Goal: Transaction & Acquisition: Subscribe to service/newsletter

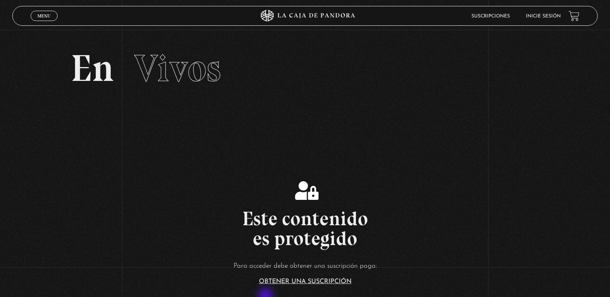
scroll to position [179, 0]
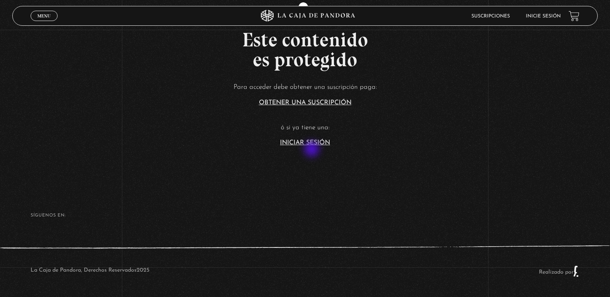
click at [312, 150] on section "Este contenido es protegido Para acceder debe obtener una suscripción paga: Obt…" at bounding box center [305, 67] width 610 height 238
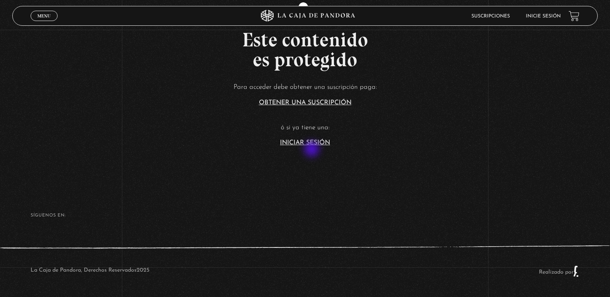
click at [312, 150] on section "Este contenido es protegido Para acceder debe obtener una suscripción paga: Obt…" at bounding box center [305, 67] width 610 height 238
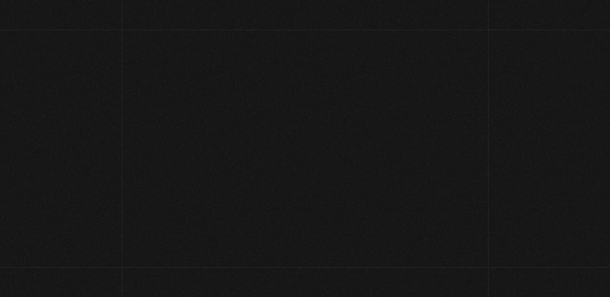
scroll to position [179, 0]
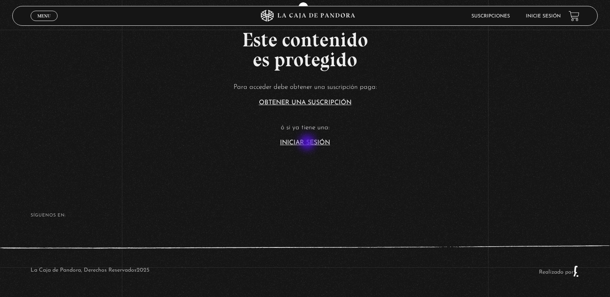
click at [308, 143] on link "Iniciar Sesión" at bounding box center [305, 143] width 50 height 6
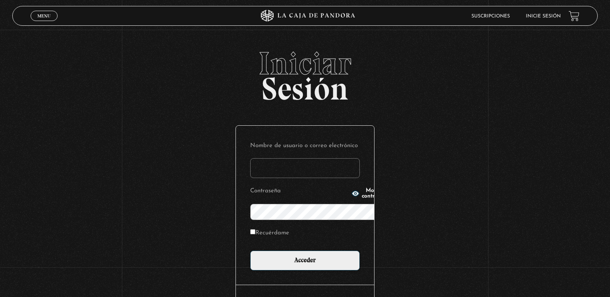
click at [250, 185] on label "Contraseña" at bounding box center [299, 191] width 99 height 12
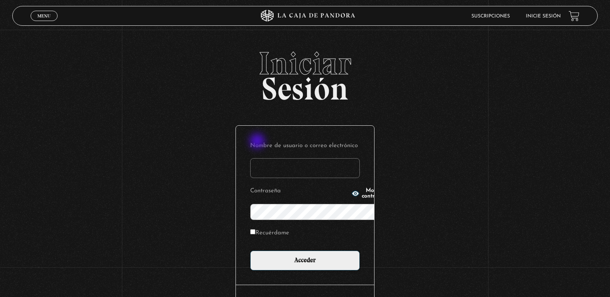
click at [256, 158] on input "Nombre de usuario o correo electrónico" at bounding box center [305, 168] width 110 height 20
type input "pamelamunoz.sh@gmail.com"
click at [351, 196] on icon "button" at bounding box center [355, 194] width 8 height 8
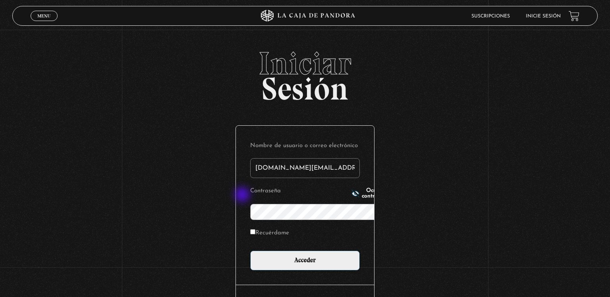
click at [352, 196] on line "button" at bounding box center [355, 193] width 7 height 7
click at [308, 245] on div "Nombre de usuario o correo electrónico pamelamunoz.sh@gmail.com Contraseña Most…" at bounding box center [304, 218] width 139 height 187
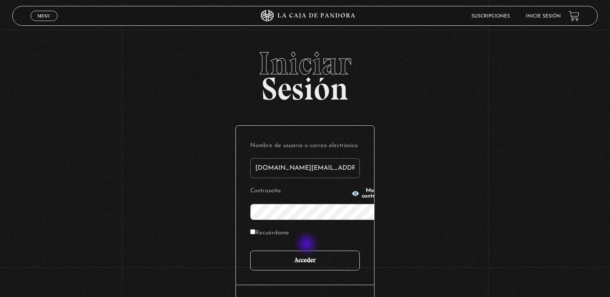
click at [308, 251] on input "Acceder" at bounding box center [305, 261] width 110 height 20
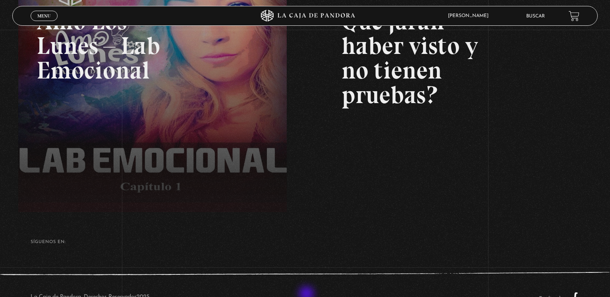
scroll to position [179, 0]
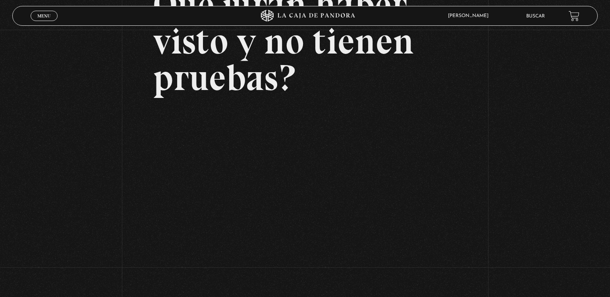
scroll to position [133, 0]
